Goal: Task Accomplishment & Management: Complete application form

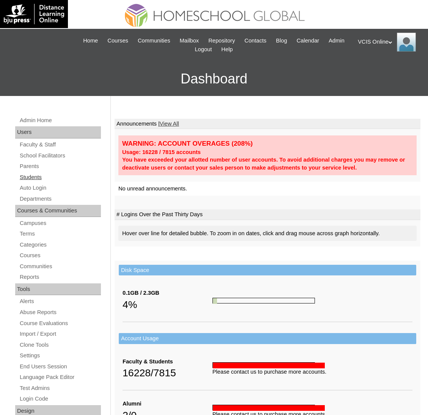
click at [44, 178] on link "Students" at bounding box center [60, 176] width 82 height 9
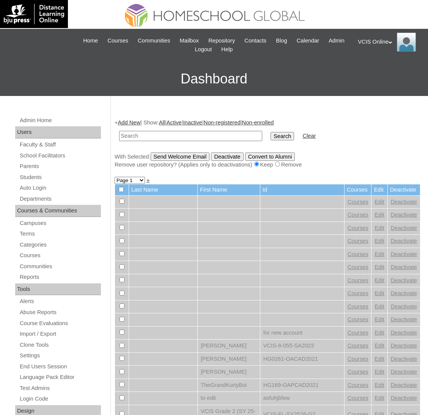
click at [137, 127] on td at bounding box center [190, 136] width 150 height 18
click at [137, 124] on link "Add New" at bounding box center [129, 122] width 22 height 6
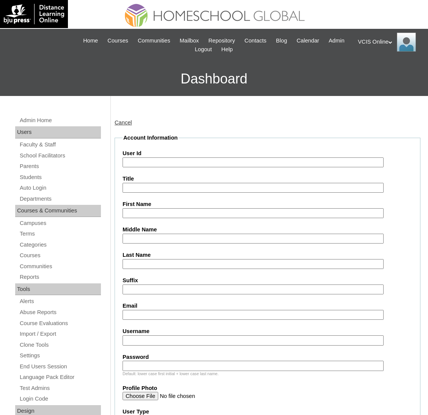
click at [214, 157] on input "User Id" at bounding box center [252, 162] width 261 height 10
paste input "VCIS018-3A-SA2025"
type input "VCIS018-3A-SA2025"
drag, startPoint x: 200, startPoint y: 337, endPoint x: 188, endPoint y: 337, distance: 12.5
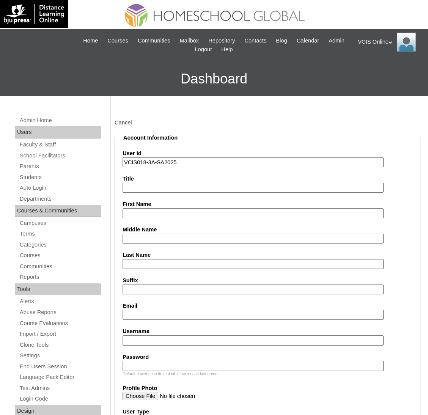
click at [200, 337] on input "Username" at bounding box center [252, 340] width 261 height 10
paste input "kai.poirier2025"
type input "kai.poirier2025"
click at [197, 360] on input "Password" at bounding box center [252, 365] width 261 height 10
paste input "TReyVT"
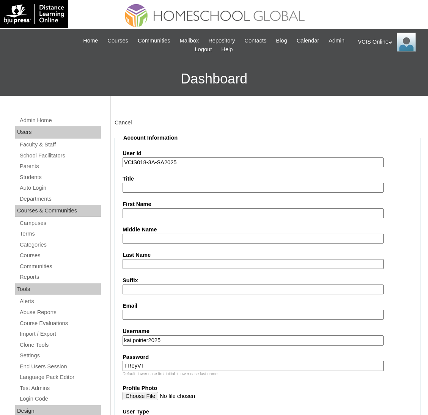
type input "TReyVT"
click at [145, 212] on input "First Name" at bounding box center [252, 213] width 261 height 10
drag, startPoint x: 218, startPoint y: 173, endPoint x: 215, endPoint y: 180, distance: 7.0
click at [218, 175] on label "Title" at bounding box center [267, 179] width 290 height 8
click at [218, 183] on input "Title" at bounding box center [252, 188] width 261 height 10
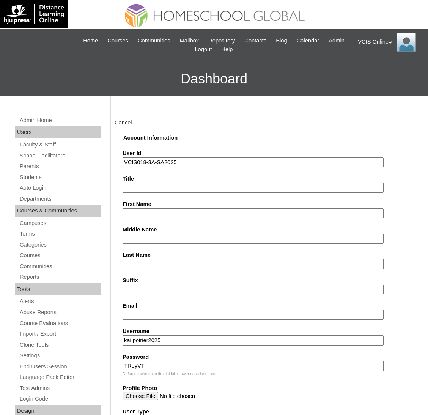
click at [188, 214] on input "First Name" at bounding box center [252, 213] width 261 height 10
paste input "Kaï-[PERSON_NAME] Tumanda [PERSON_NAME]"
click at [167, 213] on input "Kaï-[PERSON_NAME] Tumanda [PERSON_NAME]" at bounding box center [252, 213] width 261 height 10
click at [188, 215] on input "Kaï-[PERSON_NAME] Tumanda [PERSON_NAME]" at bounding box center [252, 213] width 261 height 10
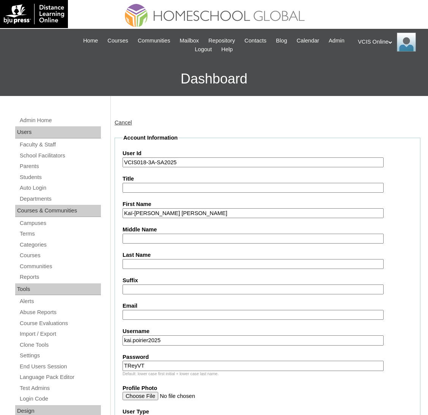
type input "Kaï-[PERSON_NAME] [PERSON_NAME]"
click at [167, 238] on input "Middle Name" at bounding box center [252, 238] width 261 height 10
paste input "Tumanda"
type input "Tumanda"
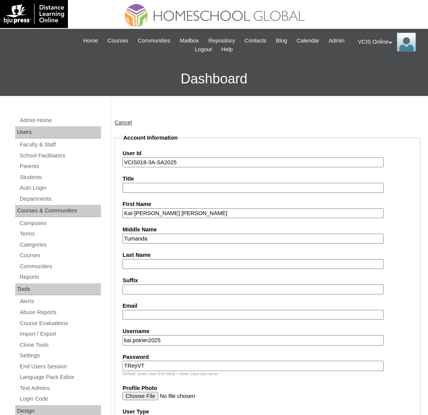
click at [188, 213] on input "Kaï-[PERSON_NAME] [PERSON_NAME]" at bounding box center [252, 213] width 261 height 10
type input "Kaï-[PERSON_NAME]"
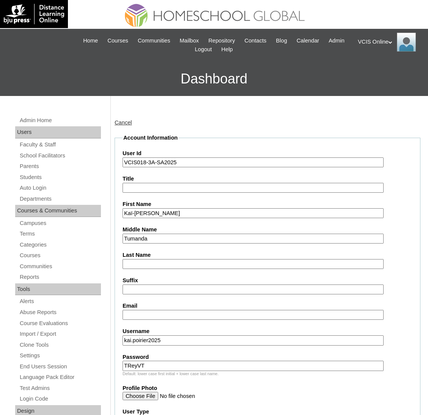
click at [161, 260] on input "Last Name" at bounding box center [252, 264] width 261 height 10
paste input "[PERSON_NAME]"
type input "[PERSON_NAME]"
click at [210, 210] on input "Kaï-[PERSON_NAME]" at bounding box center [252, 213] width 261 height 10
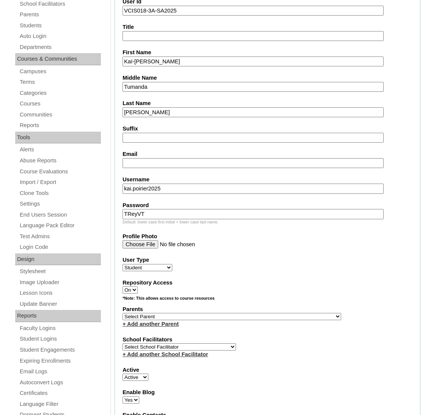
scroll to position [227, 0]
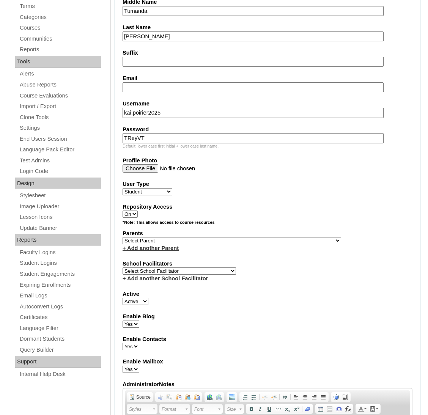
type input "Kaï-[PERSON_NAME]"
click at [160, 237] on select "Select Parent , , , , , , , , , , , , , , , , , , , , , , , , , , , , , , , , ,…" at bounding box center [231, 240] width 218 height 7
select select "43319"
click at [122, 237] on select "Select Parent , , , , , , , , , , , , , , , , , , , , , , , , , , , , , , , , ,…" at bounding box center [231, 240] width 218 height 7
click at [145, 267] on select "Select School Facilitator [PERSON_NAME] [PERSON_NAME] Gloryfe [PERSON_NAME] [PE…" at bounding box center [178, 270] width 113 height 7
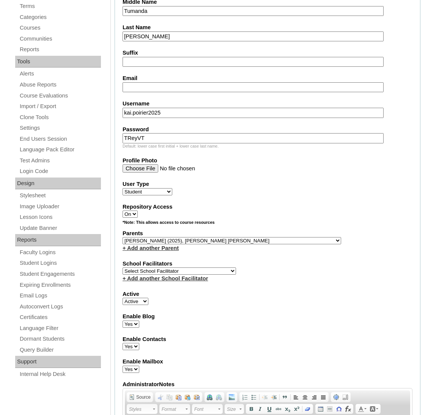
select select "42226"
click at [122, 267] on select "Select School Facilitator [PERSON_NAME] [PERSON_NAME] Gloryfe [PERSON_NAME] [PE…" at bounding box center [178, 270] width 113 height 7
click at [292, 321] on fieldset "Account Information User Id VCIS018-3A-SA2025 Title First Name [PERSON_NAME] Mi…" at bounding box center [266, 212] width 305 height 613
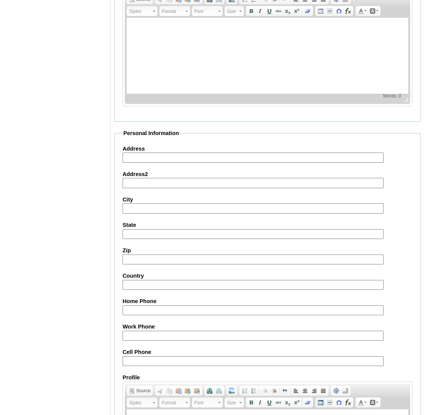
scroll to position [728, 0]
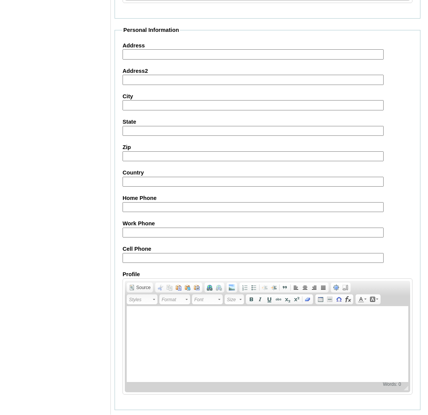
click at [208, 253] on input "Cell Phone" at bounding box center [252, 258] width 261 height 10
paste input "63-9190036852"
type input "63-9190036852"
click at [125, 417] on input "Submit" at bounding box center [125, 421] width 23 height 8
